Goal: Obtain resource: Download file/media

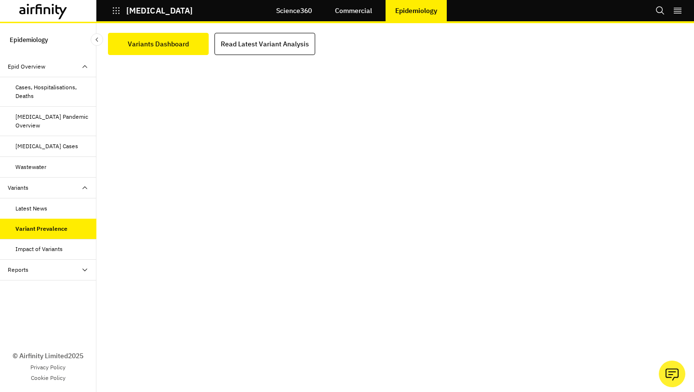
click at [118, 13] on icon "button" at bounding box center [116, 10] width 9 height 9
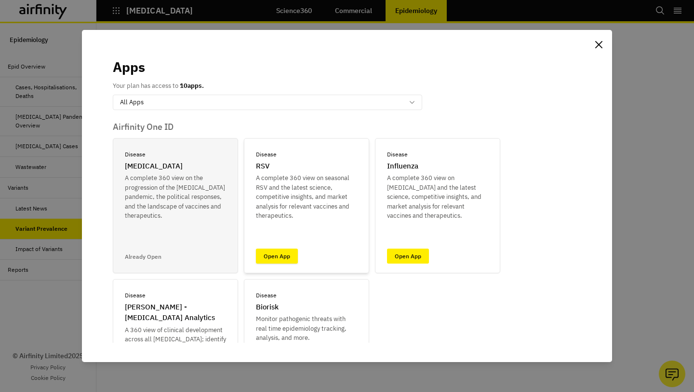
click at [295, 257] on link "Open App" at bounding box center [277, 255] width 42 height 15
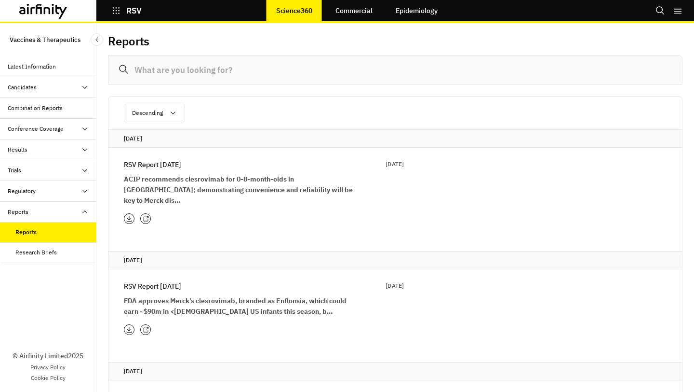
click at [157, 170] on div "RSV Report [DATE] [DATE] 2025 ACIP recommends clesrovimab for 0-8-month-olds in…" at bounding box center [264, 182] width 280 height 46
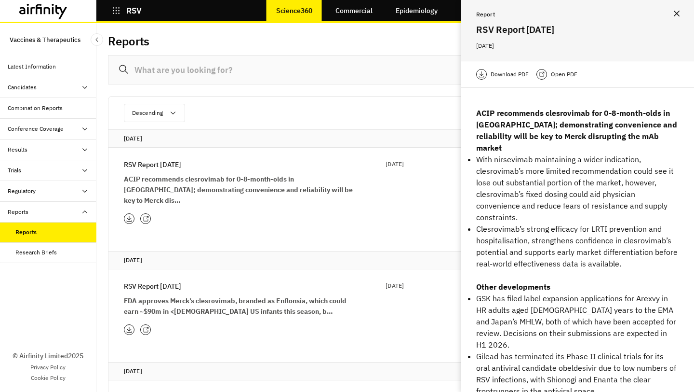
click at [517, 75] on p "Download PDF" at bounding box center [510, 74] width 38 height 10
click at [115, 13] on icon "button" at bounding box center [116, 10] width 9 height 9
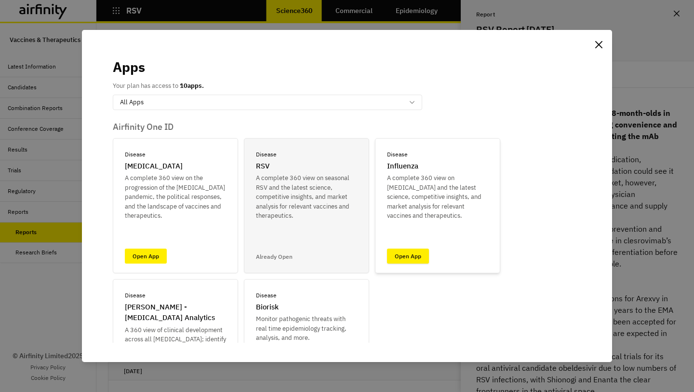
click at [411, 254] on link "Open App" at bounding box center [408, 255] width 42 height 15
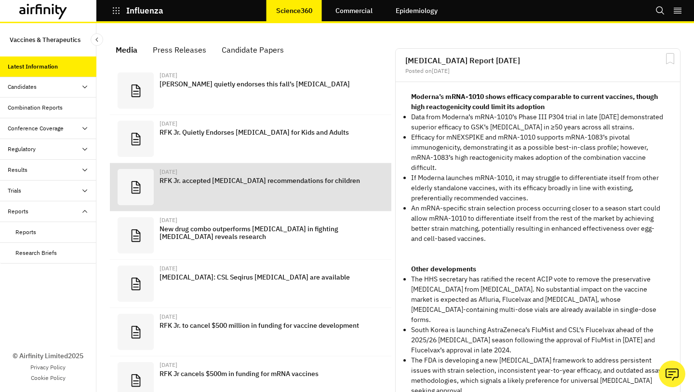
scroll to position [629, 289]
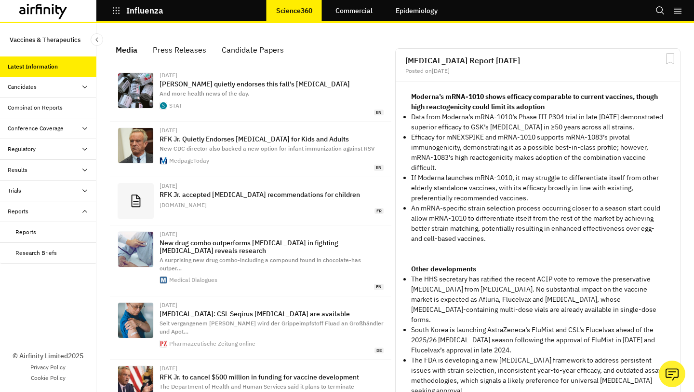
click at [68, 227] on div "Reports" at bounding box center [48, 232] width 96 height 21
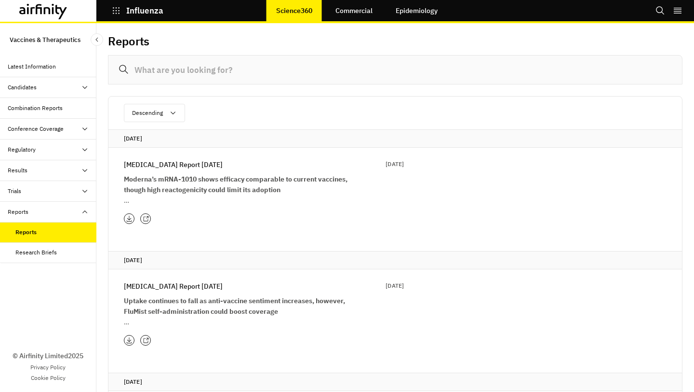
click at [176, 167] on p "Influenza Report 29th July" at bounding box center [173, 164] width 99 height 11
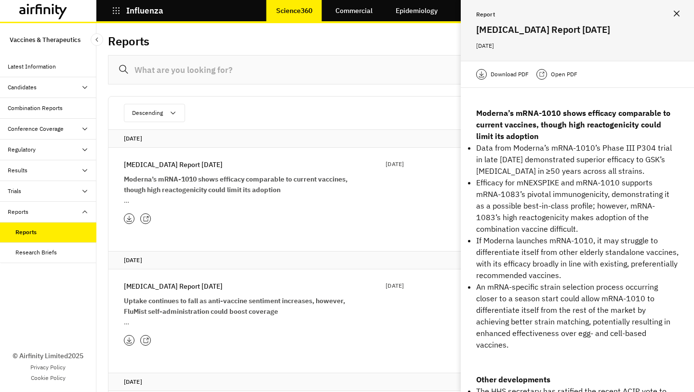
click at [500, 69] on div "Download PDF" at bounding box center [502, 74] width 53 height 11
